Goal: Answer question/provide support: Share knowledge or assist other users

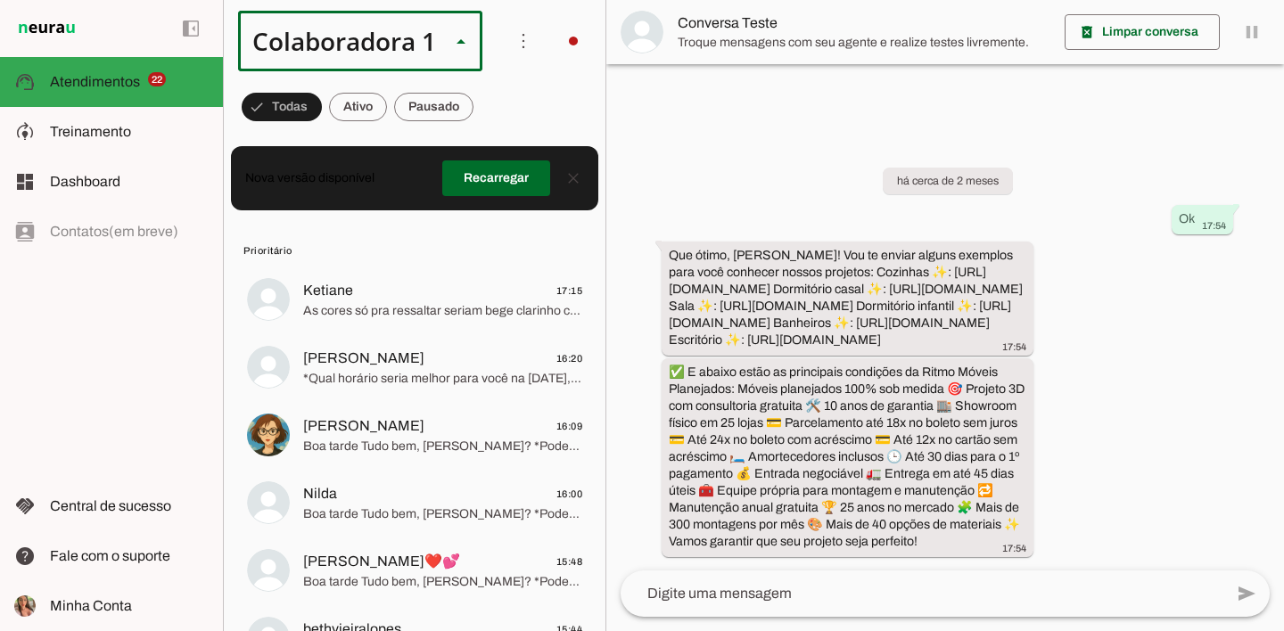
scroll to position [54, 0]
click at [490, 153] on slot at bounding box center [599, 163] width 218 height 21
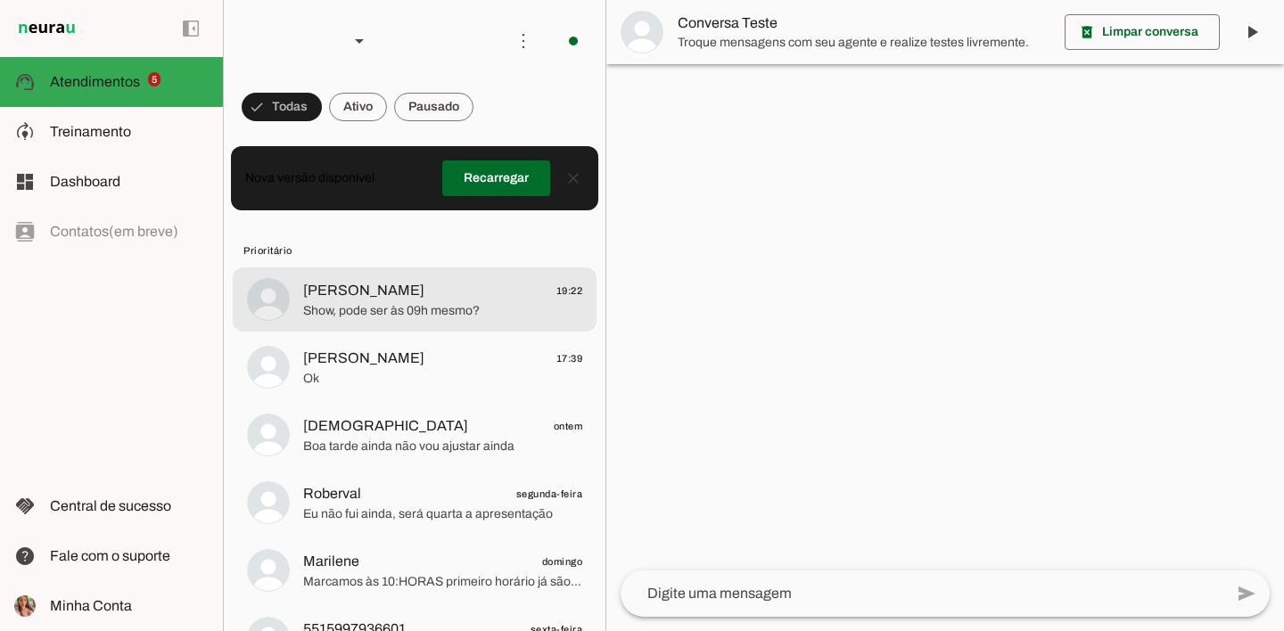
click at [398, 313] on span "Show, pode ser às 09h mesmo?" at bounding box center [442, 311] width 279 height 18
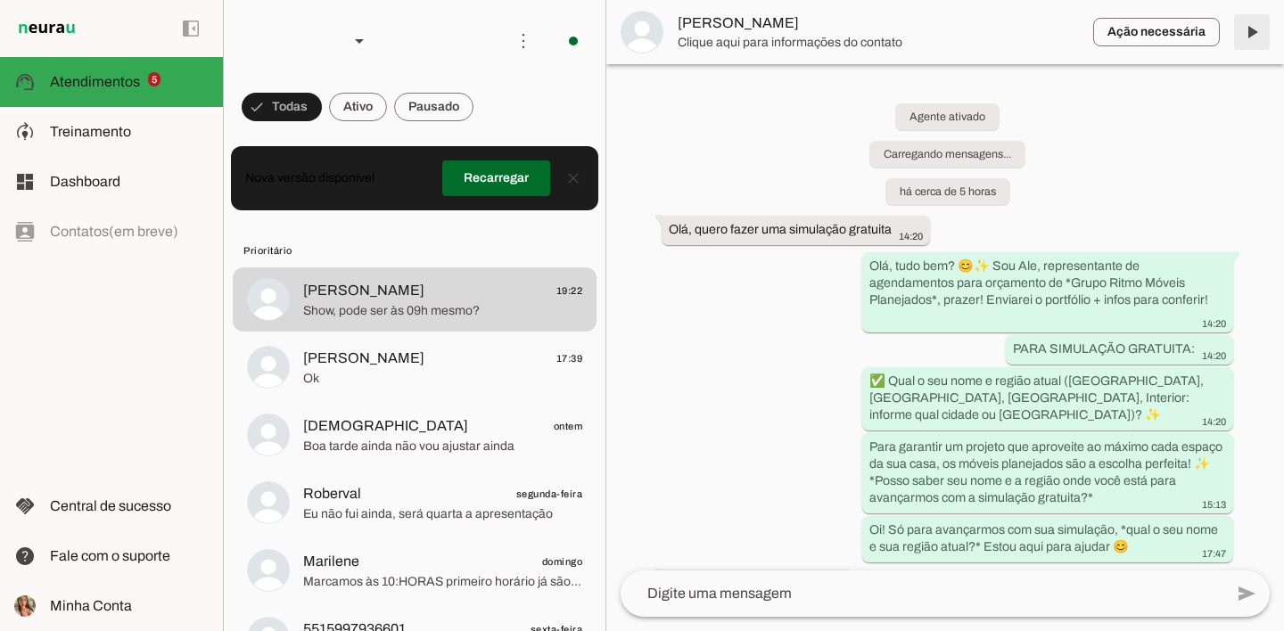
click at [1253, 29] on span at bounding box center [1252, 32] width 43 height 43
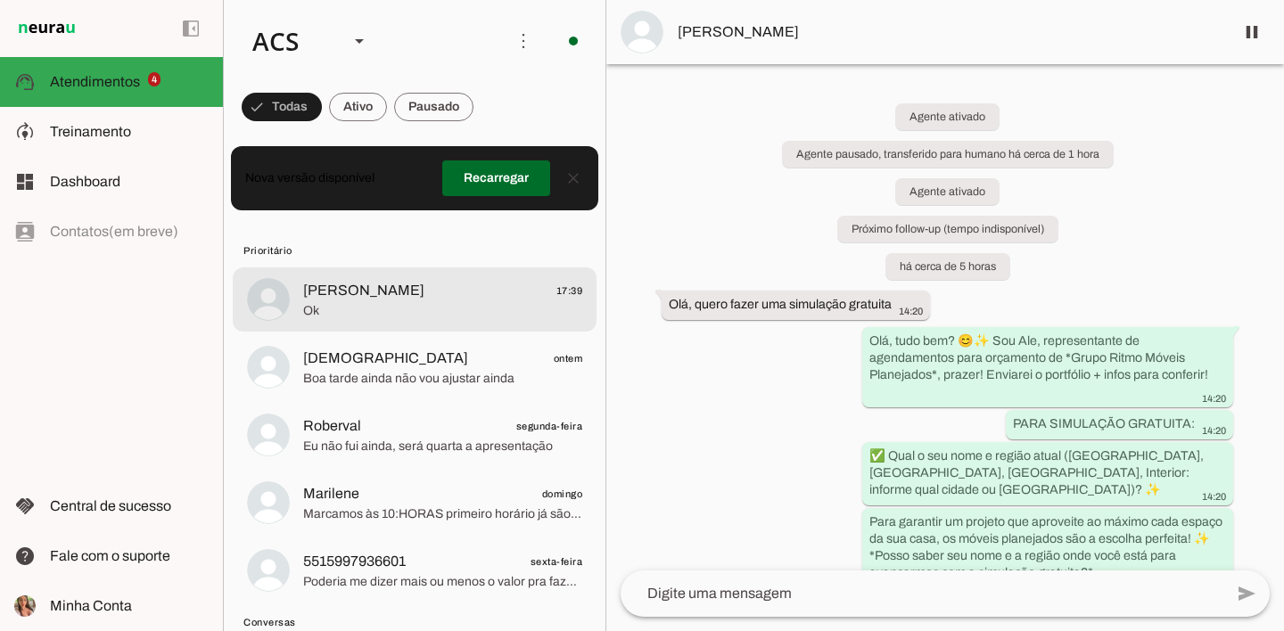
click at [381, 283] on span "[PERSON_NAME]" at bounding box center [363, 290] width 121 height 21
